Goal: Book appointment/travel/reservation

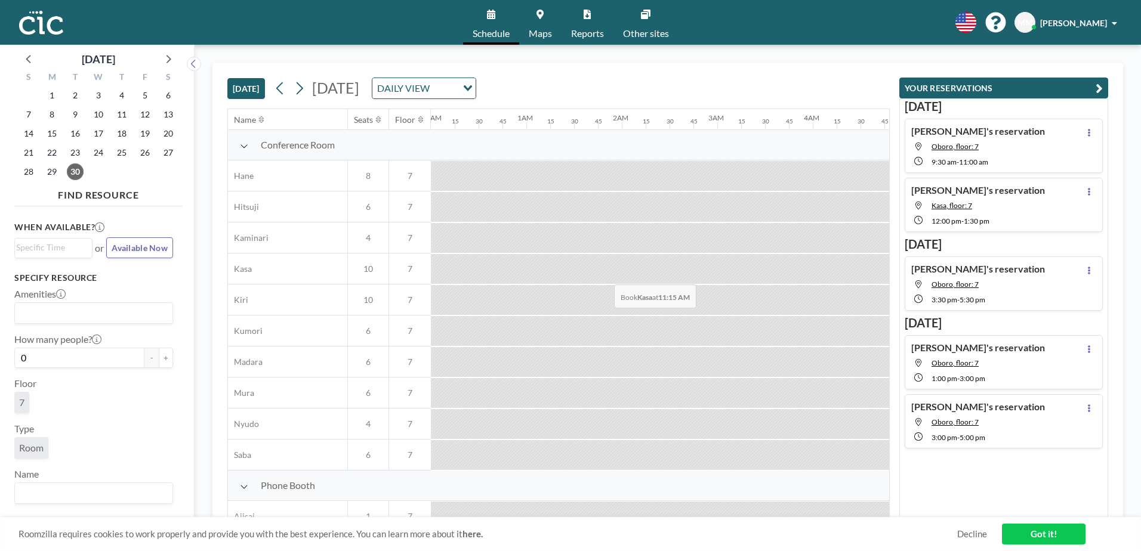
scroll to position [0, 907]
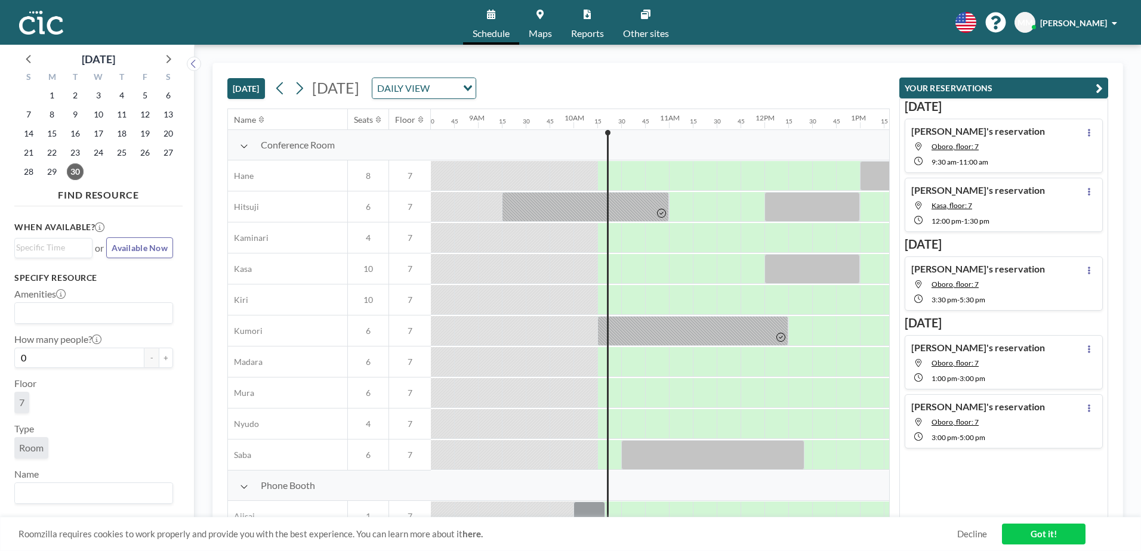
scroll to position [0, 954]
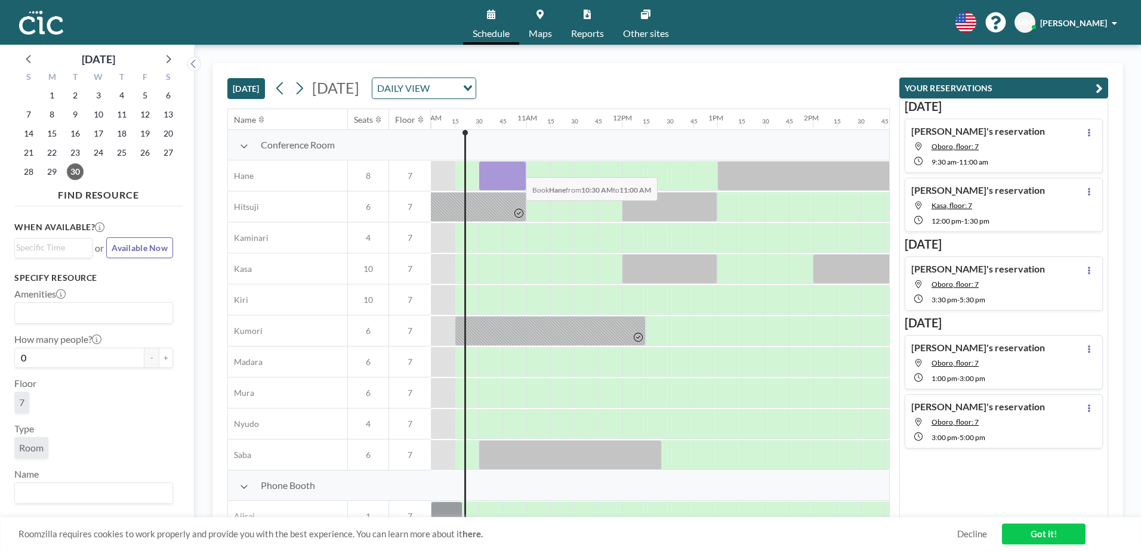
drag, startPoint x: 483, startPoint y: 172, endPoint x: 516, endPoint y: 168, distance: 33.6
click at [516, 168] on div at bounding box center [502, 176] width 48 height 30
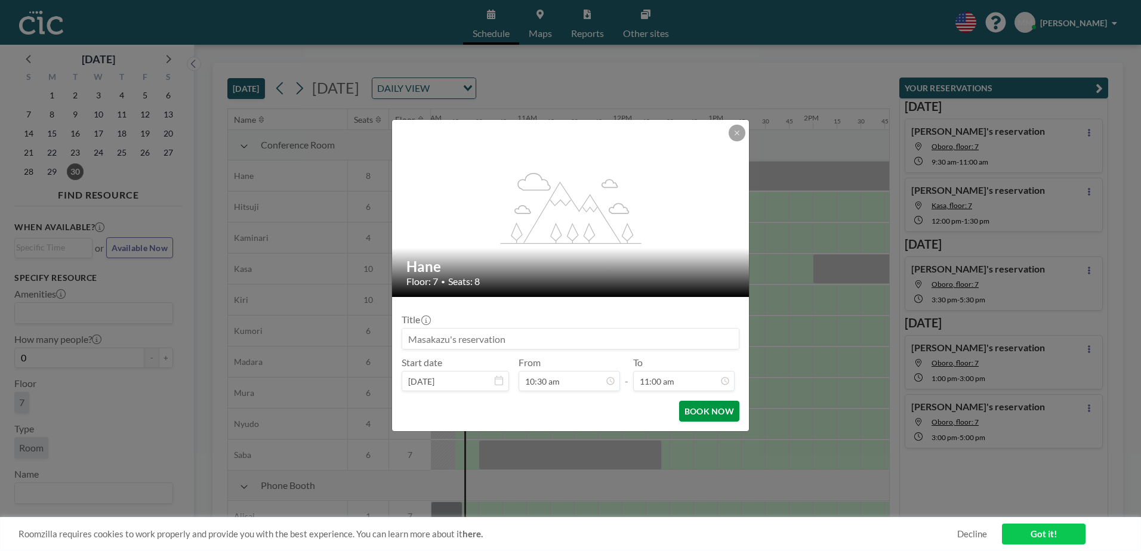
click at [693, 417] on button "BOOK NOW" at bounding box center [709, 411] width 60 height 21
